Goal: Download file/media

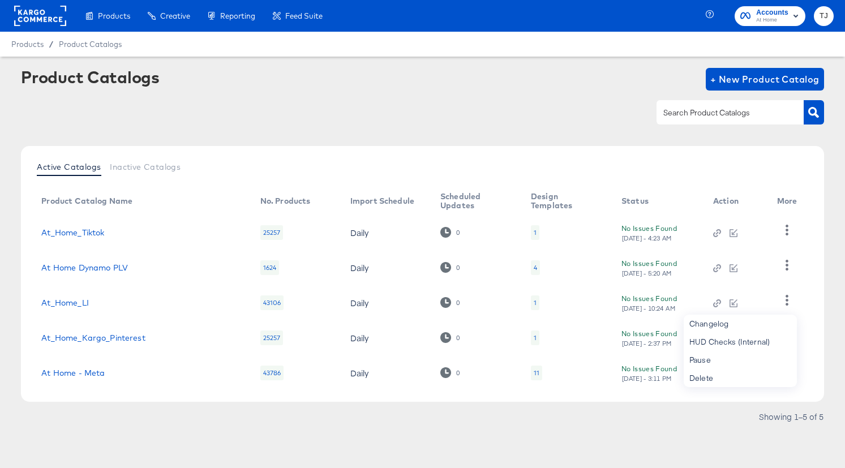
click at [46, 12] on rect at bounding box center [40, 16] width 52 height 20
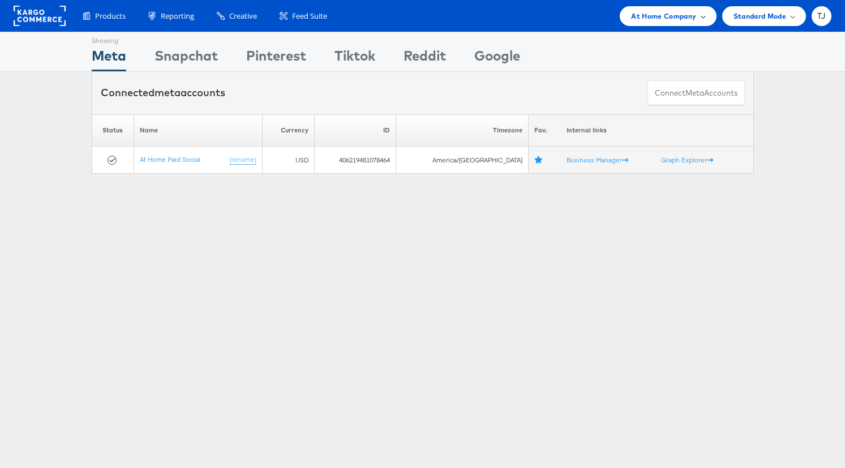
click at [669, 15] on span "At Home Company" at bounding box center [663, 16] width 65 height 12
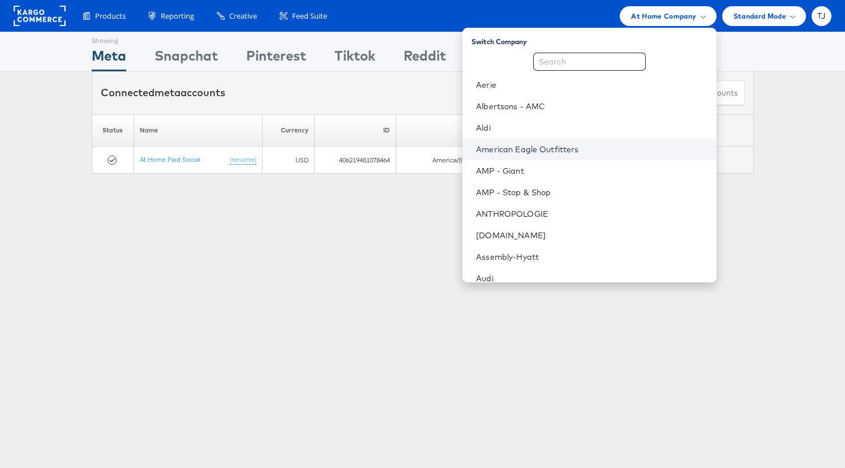
click at [590, 149] on link "American Eagle Outfitters" at bounding box center [591, 149] width 231 height 11
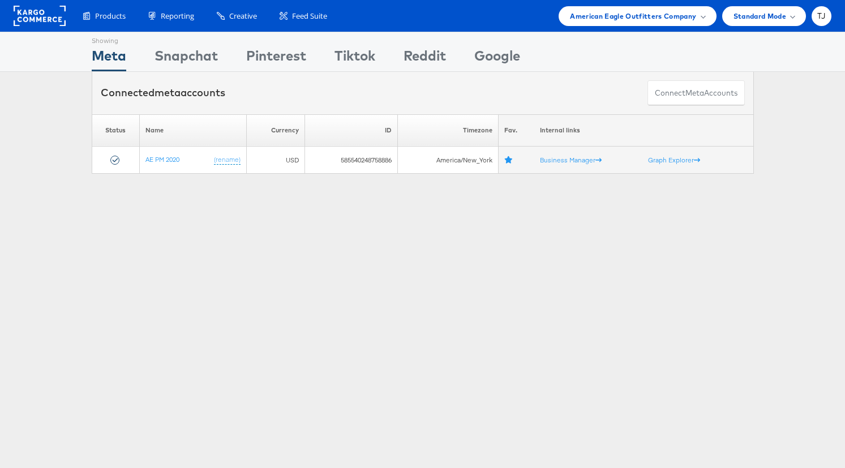
scroll to position [4, 0]
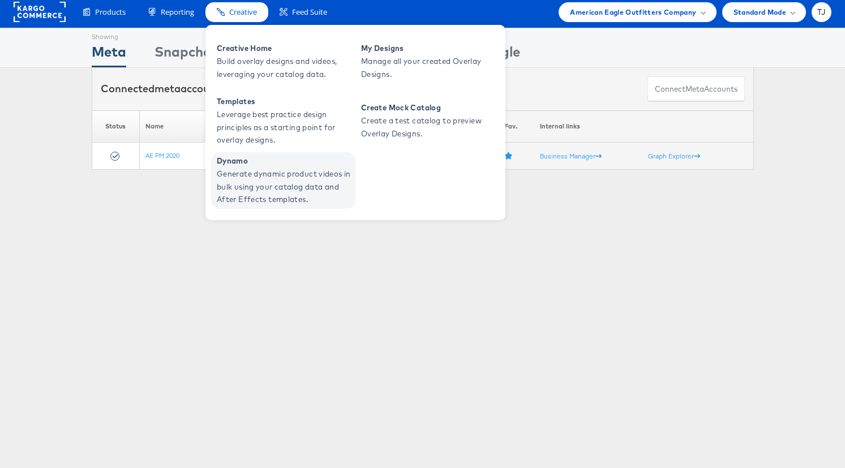
click at [262, 178] on span "Generate dynamic product videos in bulk using your catalog data and After Effec…" at bounding box center [285, 187] width 136 height 38
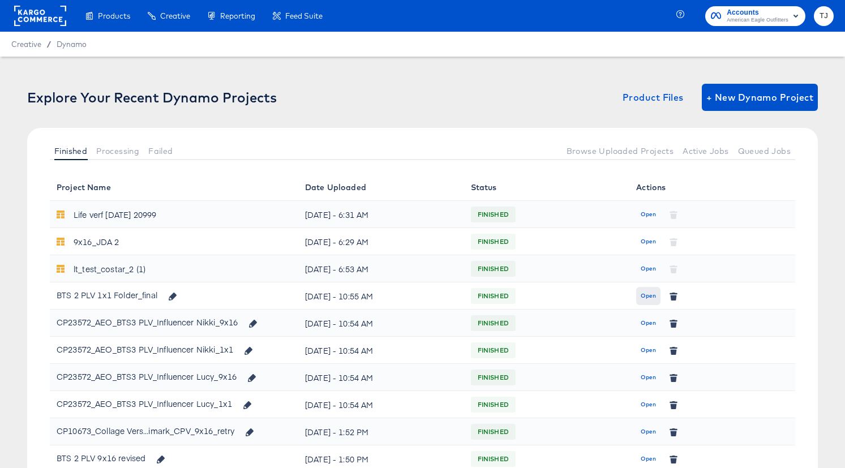
click at [641, 294] on span "Open" at bounding box center [648, 296] width 15 height 10
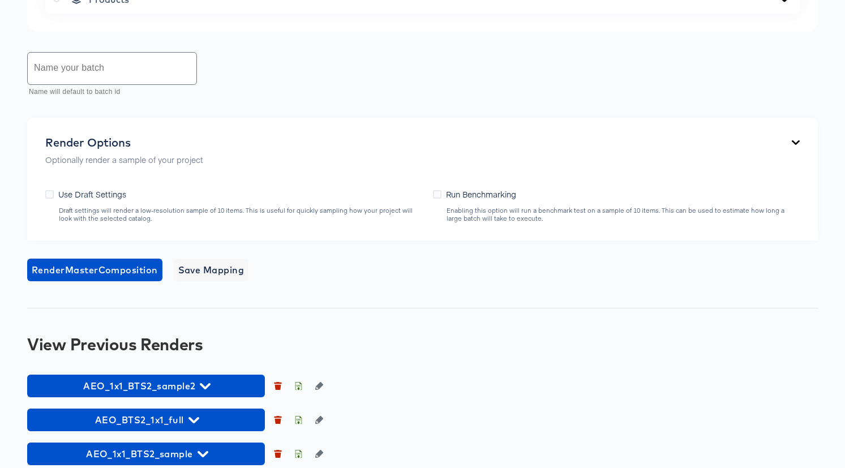
scroll to position [745, 0]
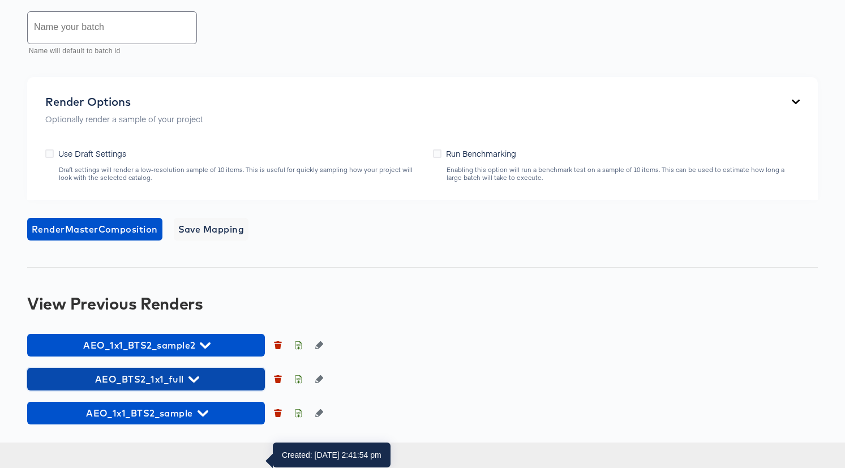
click at [196, 383] on icon "button" at bounding box center [194, 379] width 11 height 6
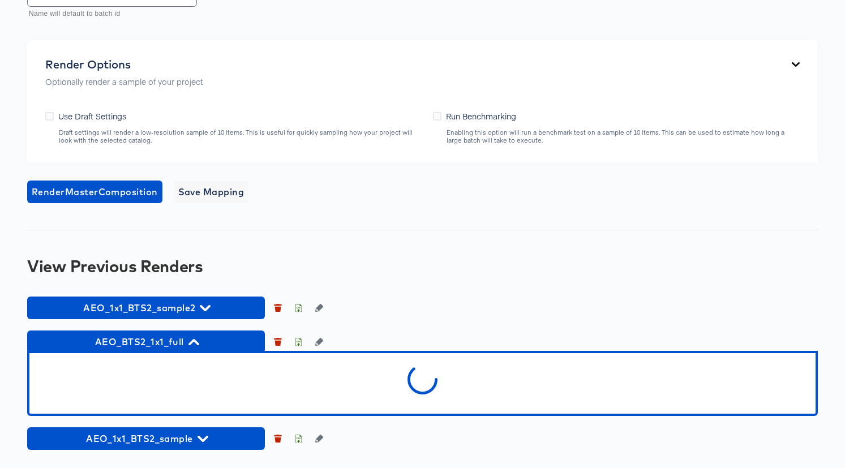
scroll to position [808, 0]
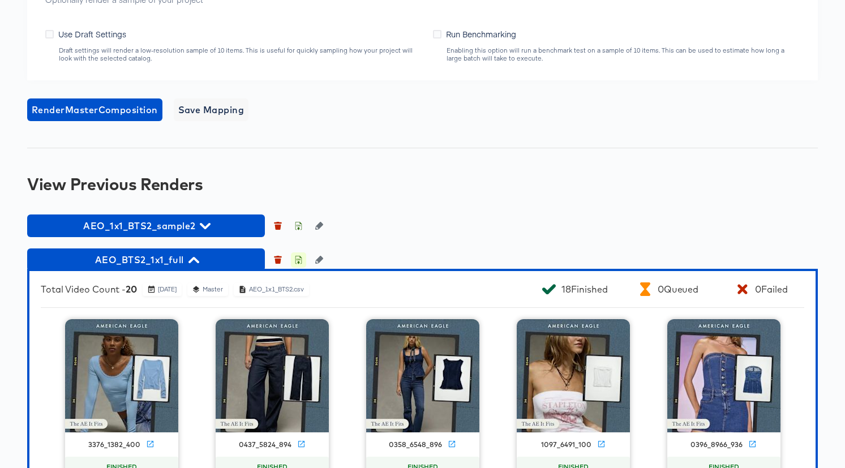
click at [299, 264] on icon "button" at bounding box center [298, 260] width 8 height 8
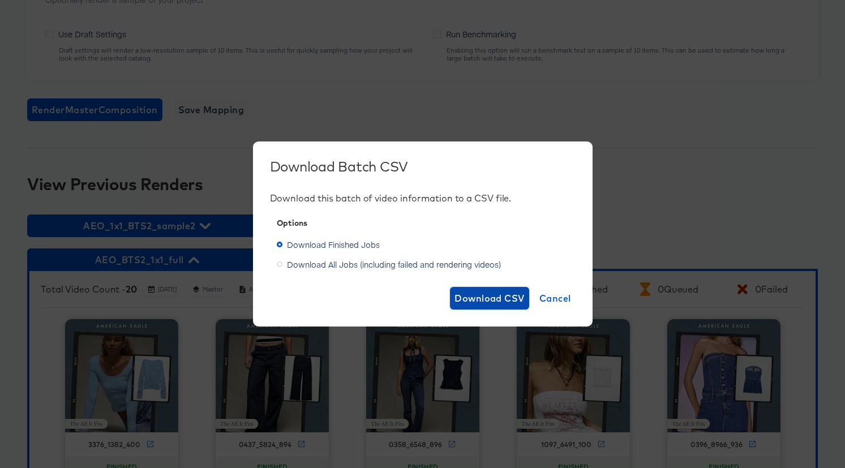
click at [494, 296] on span "Download CSV" at bounding box center [490, 298] width 70 height 16
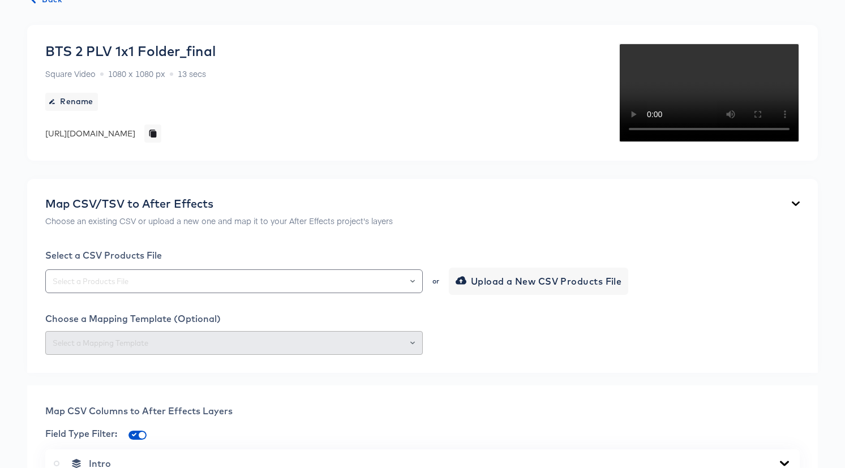
scroll to position [0, 0]
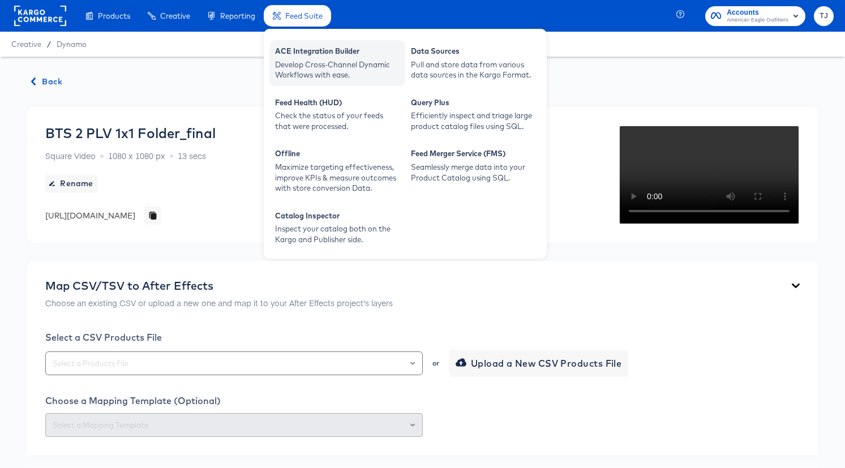
click at [297, 62] on div "Develop Cross-Channel Dynamic Workflows with ease." at bounding box center [337, 69] width 125 height 21
